Goal: Find contact information: Obtain details needed to contact an individual or organization

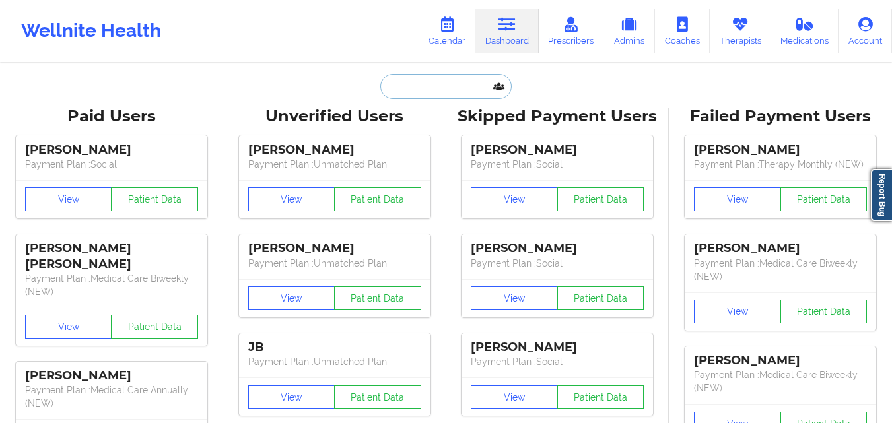
click at [401, 88] on input "text" at bounding box center [445, 86] width 131 height 25
paste input "Grace Mulcahy"
type input "Grace Mulcahy"
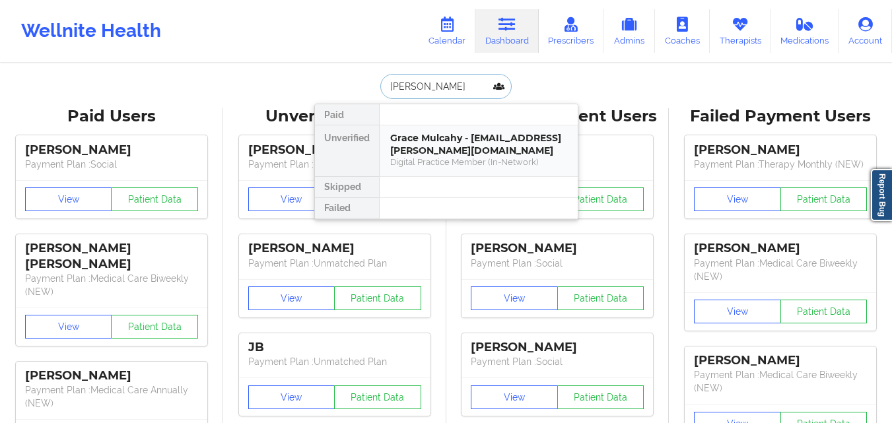
click at [418, 141] on div "Grace Mulcahy - grace.domanski.a@gmail.com" at bounding box center [478, 144] width 177 height 24
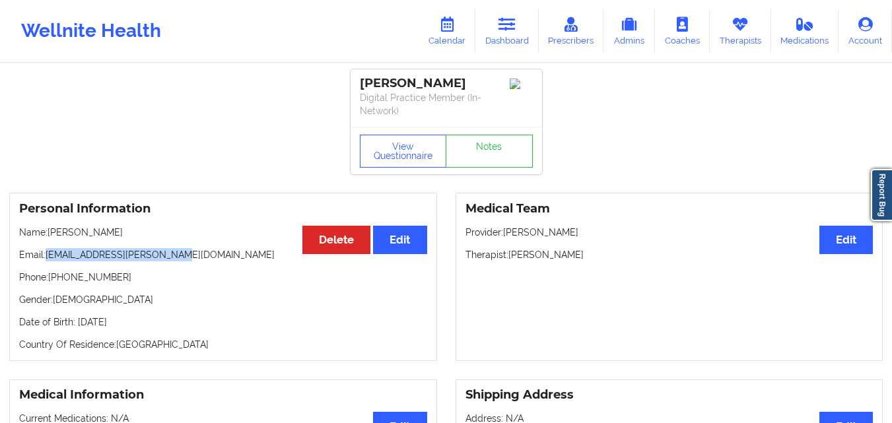
drag, startPoint x: 48, startPoint y: 257, endPoint x: 218, endPoint y: 255, distance: 170.9
click at [218, 255] on p "Email: grace.domanski.a@gmail.com" at bounding box center [223, 254] width 408 height 13
copy p "grace.domanski.a@gmail.com"
click at [500, 23] on icon at bounding box center [506, 24] width 17 height 15
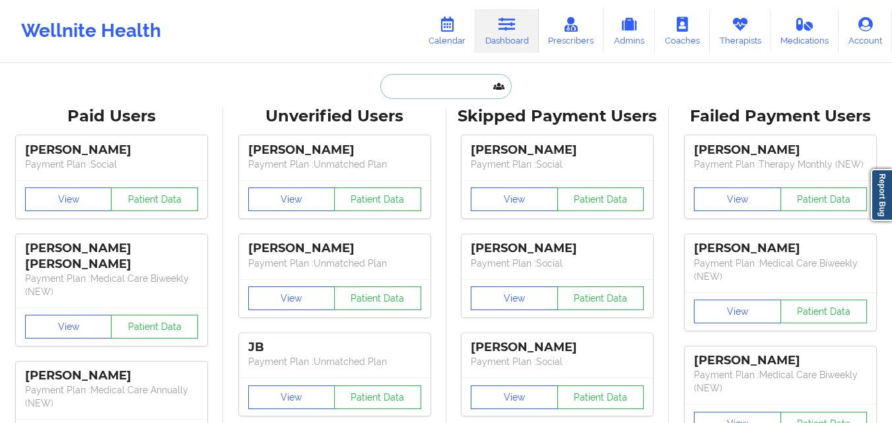
click at [401, 84] on input "text" at bounding box center [445, 86] width 131 height 25
paste input "Susan Bousque"
type input "Susan Bousque"
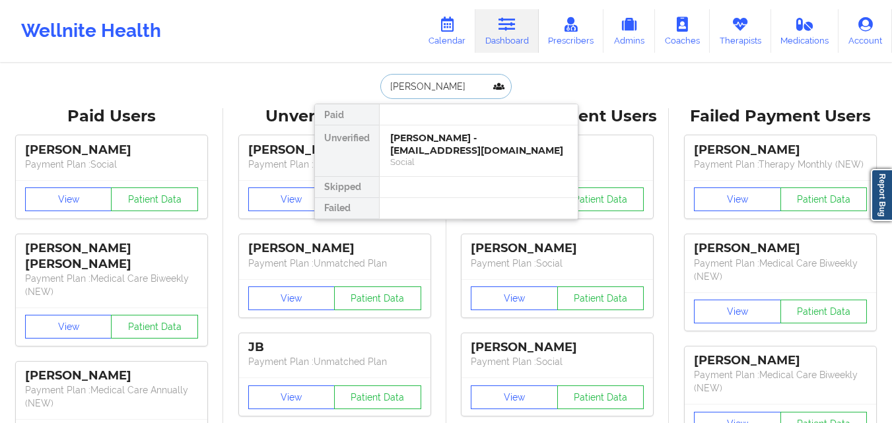
click at [435, 154] on div "Susan Bousquet - sb2creative4u@yahoo.com" at bounding box center [478, 144] width 177 height 24
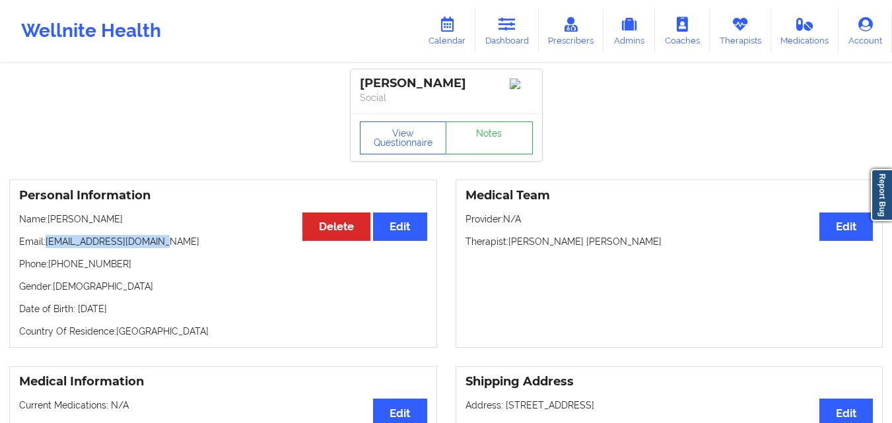
drag, startPoint x: 60, startPoint y: 246, endPoint x: 203, endPoint y: 246, distance: 142.5
click at [203, 246] on p "Email: sb2creative4u@yahoo.com" at bounding box center [223, 241] width 408 height 13
copy p "[EMAIL_ADDRESS][DOMAIN_NAME]"
click at [49, 245] on p "Email: sb2creative4u@yahoo.com" at bounding box center [223, 241] width 408 height 13
drag, startPoint x: 49, startPoint y: 245, endPoint x: 175, endPoint y: 234, distance: 126.5
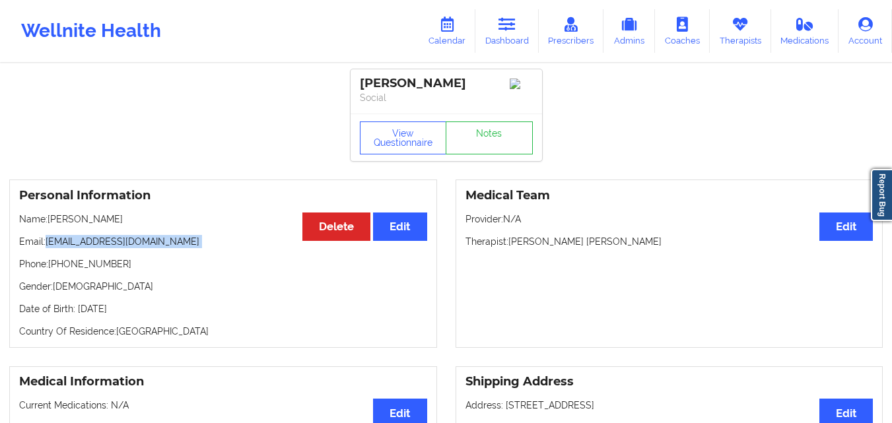
click at [175, 234] on div "Personal Information Edit Delete Name: Susan Bousquet Email: sb2creative4u@yaho…" at bounding box center [223, 264] width 428 height 168
click at [512, 24] on icon at bounding box center [506, 24] width 17 height 15
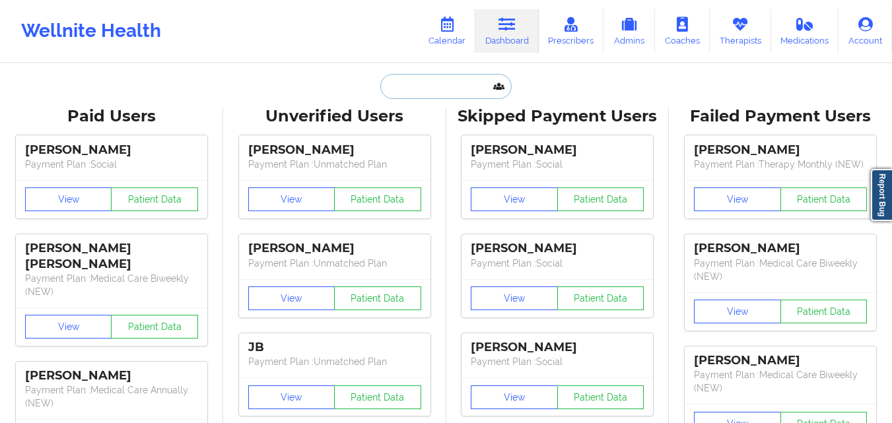
click at [428, 90] on input "text" at bounding box center [445, 86] width 131 height 25
paste input "[PERSON_NAME]"
type input "[PERSON_NAME]"
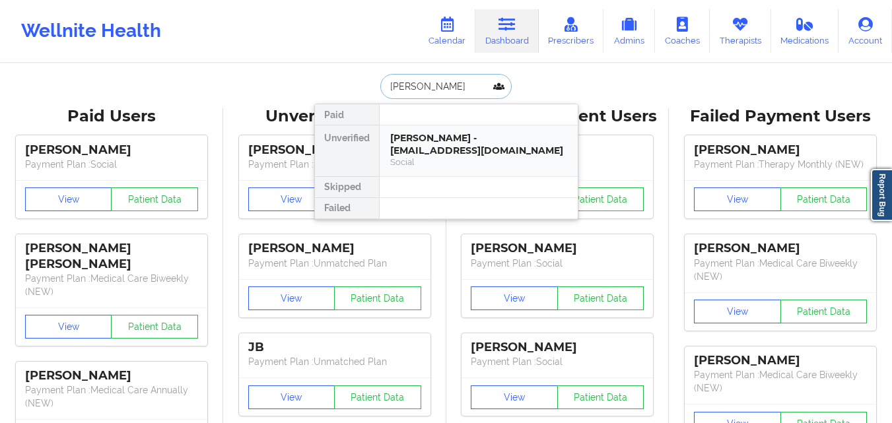
click at [428, 156] on div "Social" at bounding box center [478, 161] width 177 height 11
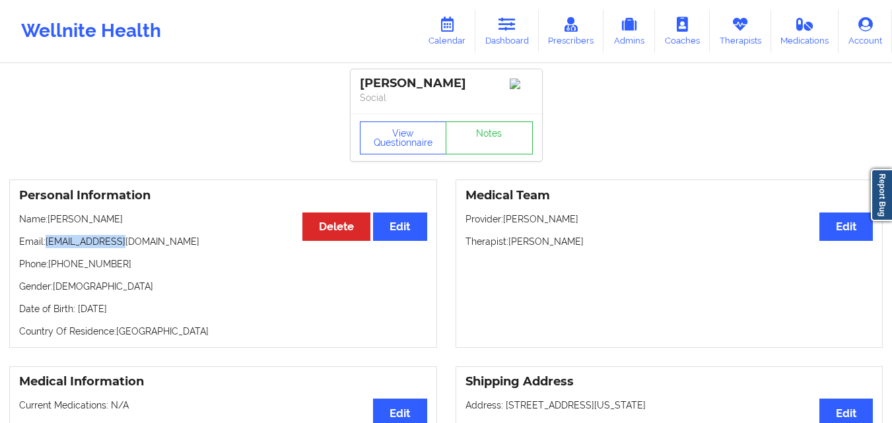
drag, startPoint x: 50, startPoint y: 244, endPoint x: 126, endPoint y: 248, distance: 76.0
click at [126, 248] on p "Email: bela28@live.com" at bounding box center [223, 241] width 408 height 13
drag, startPoint x: 50, startPoint y: 267, endPoint x: 188, endPoint y: 268, distance: 137.9
click at [188, 268] on p "Phone: +1425-301-9649" at bounding box center [223, 263] width 408 height 13
copy p "+1425-301-9649"
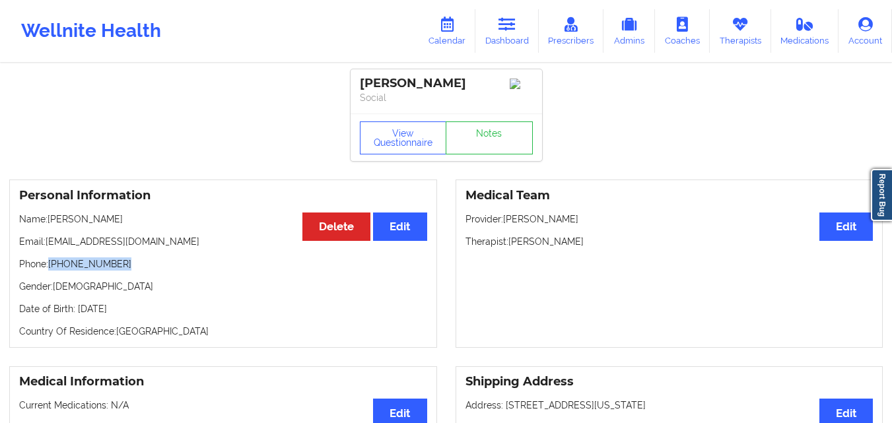
copy p "+1425-301-9649"
click at [92, 270] on p "Phone: +1425-301-9649" at bounding box center [223, 263] width 408 height 13
drag, startPoint x: 50, startPoint y: 269, endPoint x: 135, endPoint y: 270, distance: 84.5
click at [135, 270] on p "Phone: +1425-301-9649" at bounding box center [223, 263] width 408 height 13
copy p "+1425-301-9649"
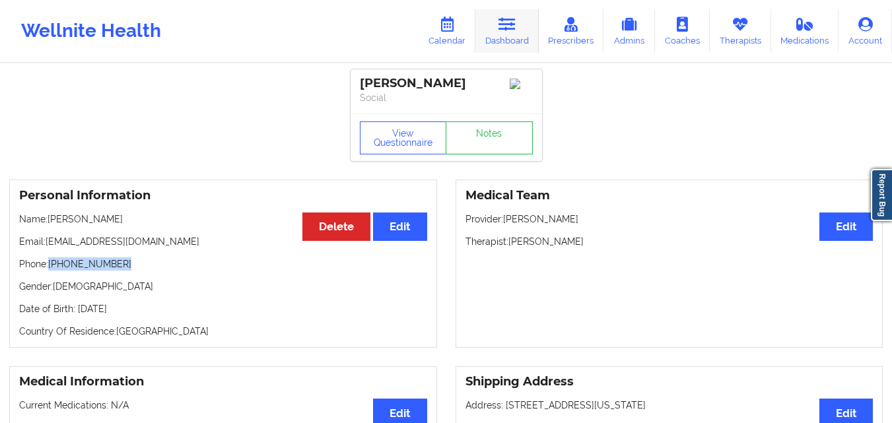
click at [497, 29] on link "Dashboard" at bounding box center [506, 31] width 63 height 44
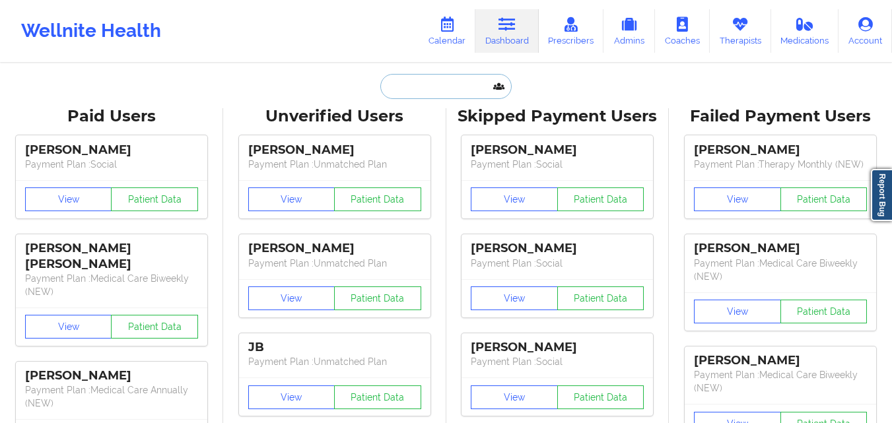
click at [462, 90] on input "text" at bounding box center [445, 86] width 131 height 25
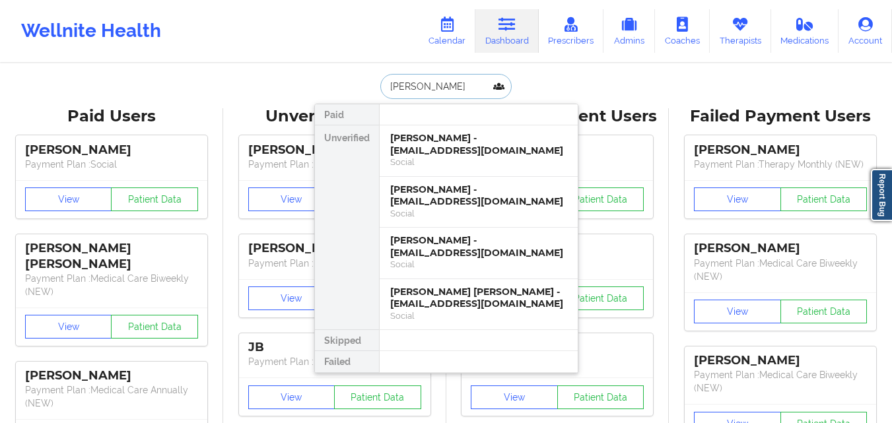
type input "Tevin Williams"
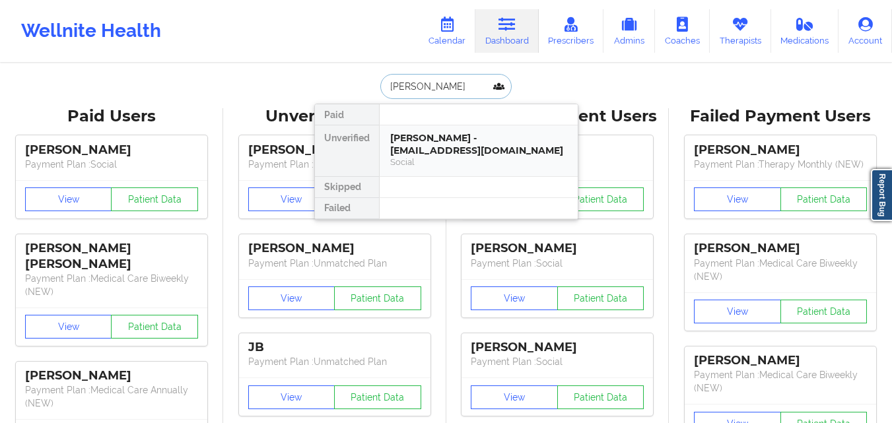
click at [494, 137] on div "Tevin Williams - tevinromario@gmail.com" at bounding box center [478, 144] width 177 height 24
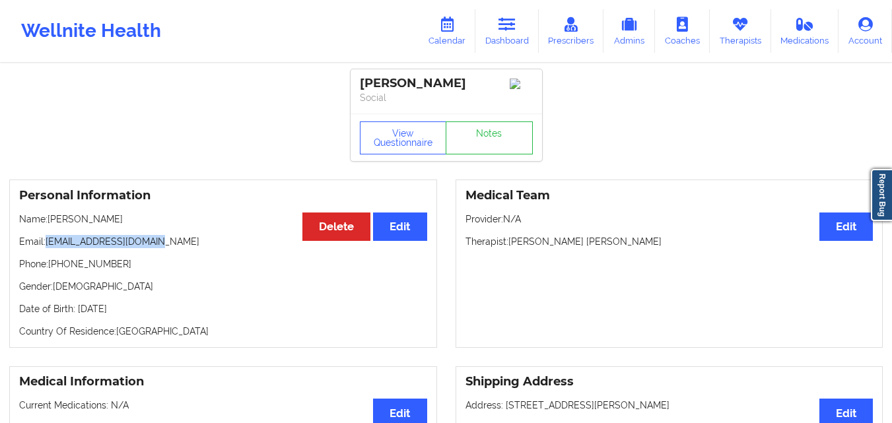
drag, startPoint x: 63, startPoint y: 246, endPoint x: 162, endPoint y: 251, distance: 99.8
click at [162, 248] on p "Email: tevinromario@gmail.com" at bounding box center [223, 241] width 408 height 13
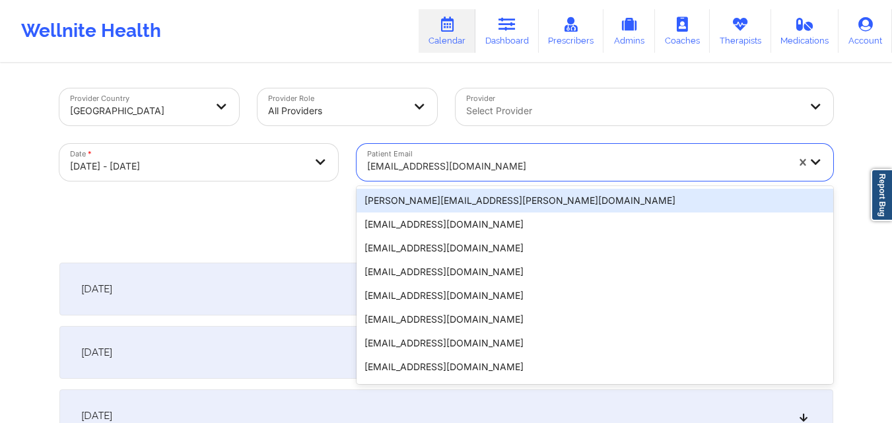
click at [527, 163] on div at bounding box center [577, 166] width 420 height 16
paste input "[EMAIL_ADDRESS][DOMAIN_NAME]"
type input "[EMAIL_ADDRESS][DOMAIN_NAME]"
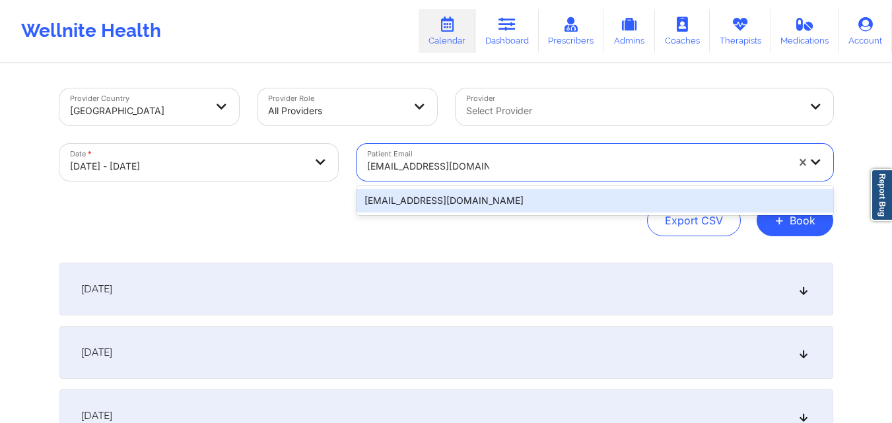
click at [457, 199] on div "[EMAIL_ADDRESS][DOMAIN_NAME]" at bounding box center [594, 201] width 476 height 24
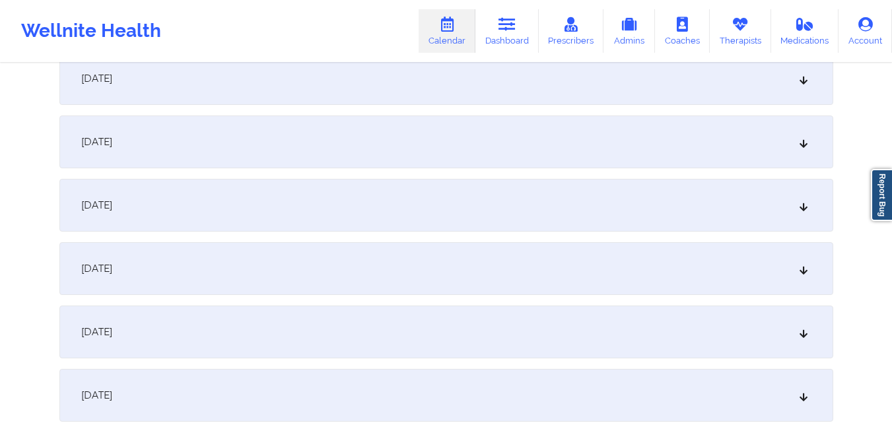
scroll to position [1980, 0]
click at [389, 208] on div "[DATE]" at bounding box center [445, 209] width 773 height 53
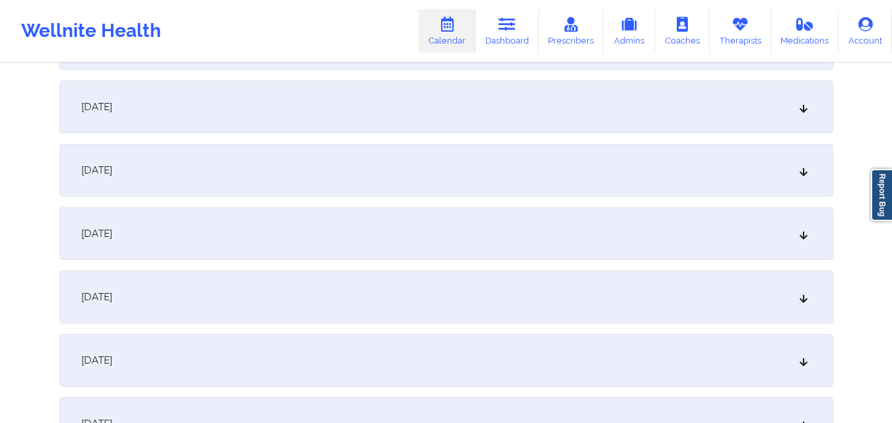
scroll to position [5856, 0]
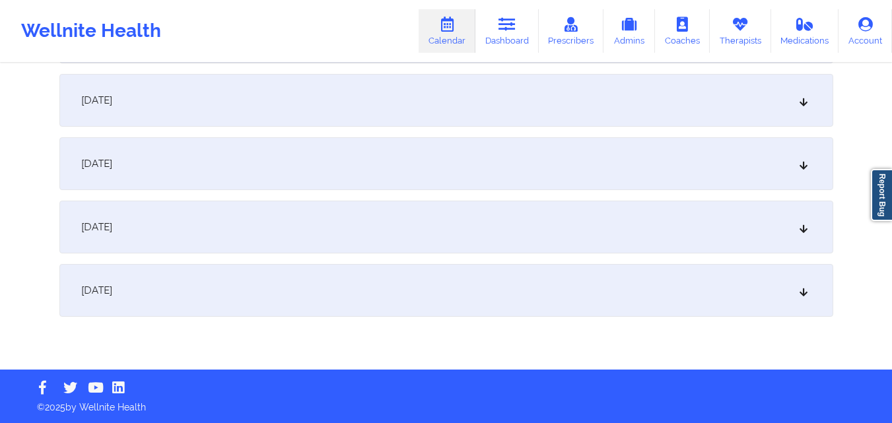
click at [376, 274] on div "[DATE]" at bounding box center [445, 290] width 773 height 53
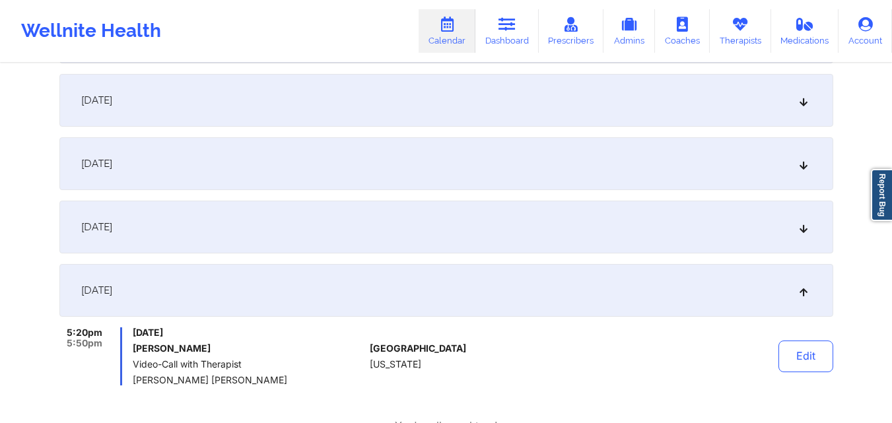
scroll to position [5922, 0]
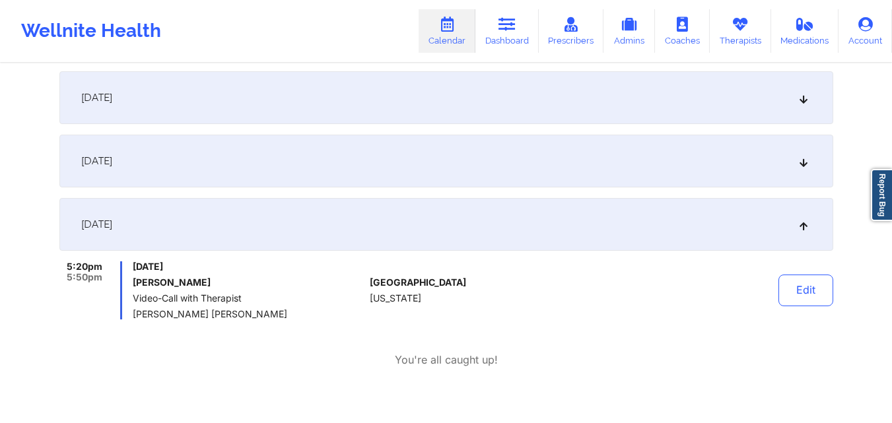
drag, startPoint x: 134, startPoint y: 282, endPoint x: 209, endPoint y: 281, distance: 75.2
click at [209, 281] on h6 "[PERSON_NAME]" at bounding box center [249, 282] width 232 height 11
copy h6 "[PERSON_NAME]"
